Goal: Task Accomplishment & Management: Manage account settings

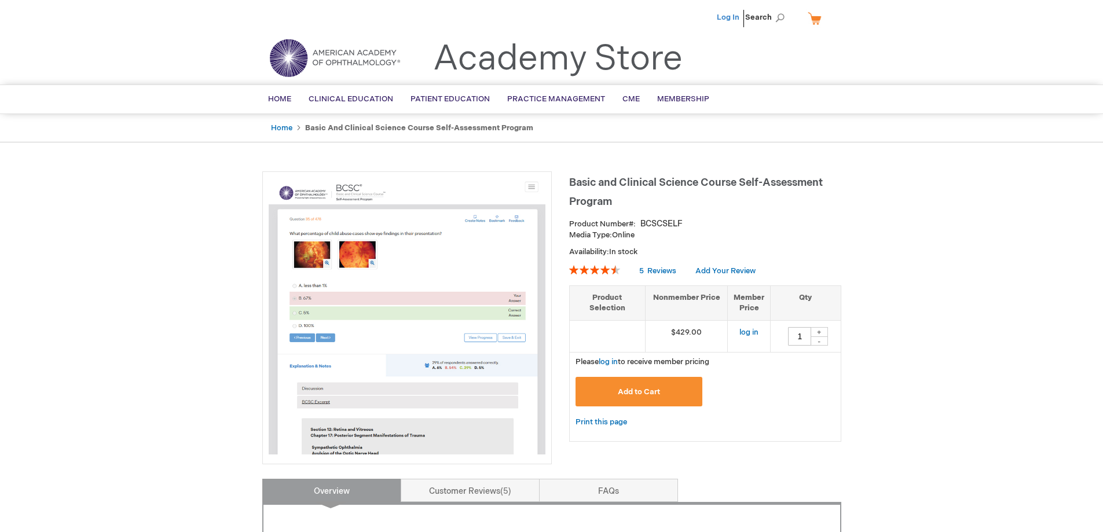
click at [726, 19] on link "Log In" at bounding box center [728, 17] width 23 height 9
click at [666, 15] on span "[PERSON_NAME]" at bounding box center [671, 17] width 64 height 9
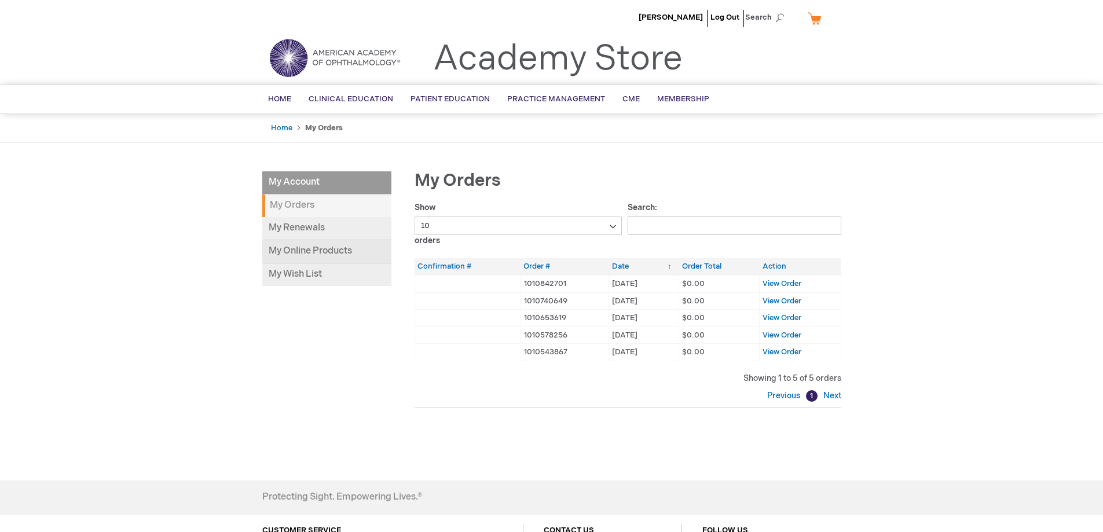
click at [334, 246] on link "My Online Products" at bounding box center [326, 251] width 129 height 23
